Goal: Task Accomplishment & Management: Manage account settings

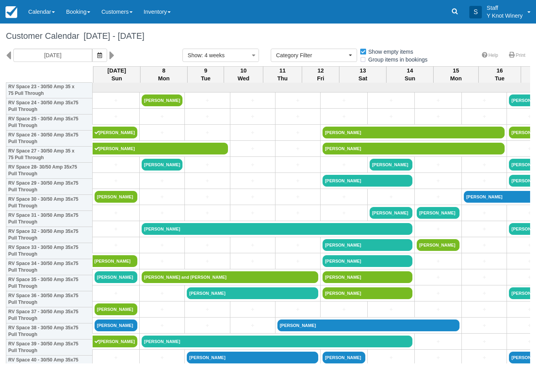
select select
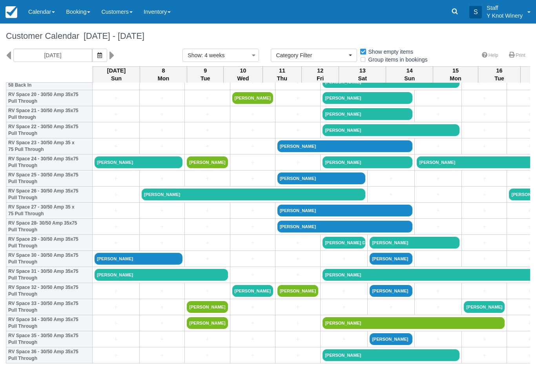
scroll to position [339, 0]
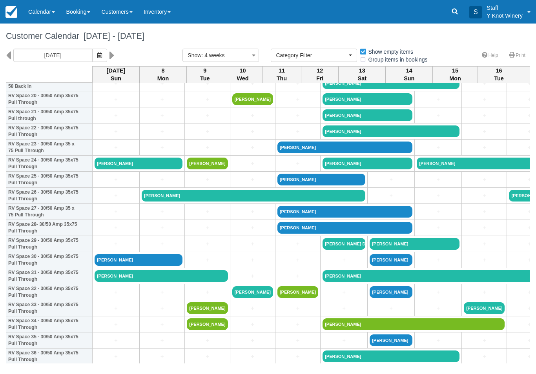
click at [47, 10] on link "Calendar" at bounding box center [42, 12] width 38 height 24
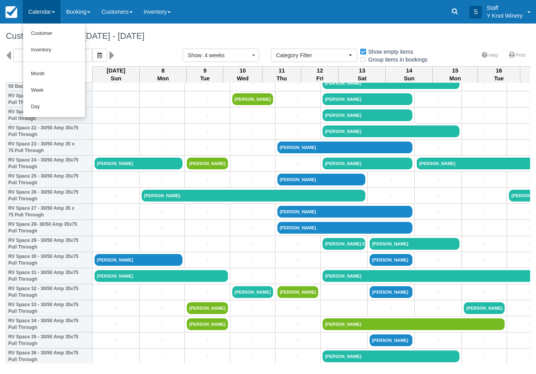
click at [56, 49] on link "Inventory" at bounding box center [54, 50] width 62 height 16
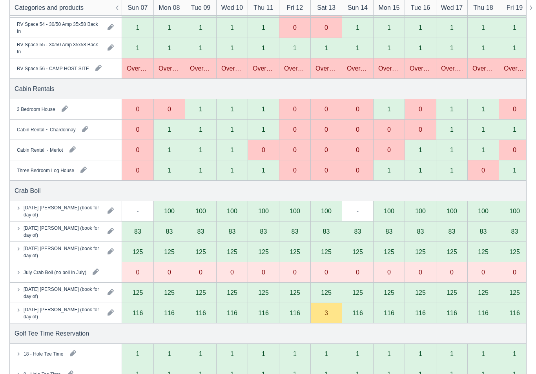
scroll to position [1261, 0]
click at [329, 311] on div "3" at bounding box center [325, 313] width 31 height 20
click at [329, 309] on div "3" at bounding box center [325, 313] width 31 height 20
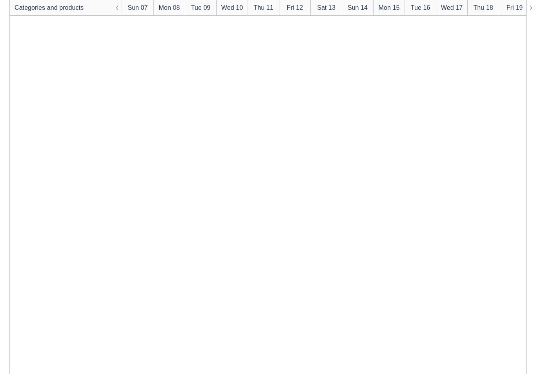
scroll to position [0, 0]
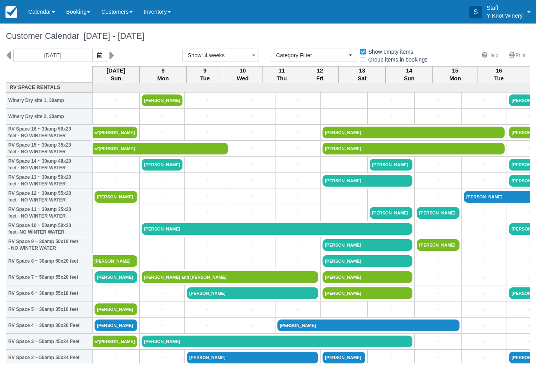
select select
